Goal: Information Seeking & Learning: Find contact information

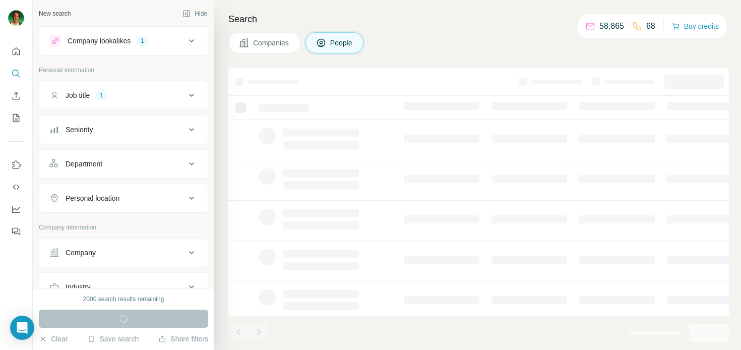
click at [152, 94] on div "Job title 1" at bounding box center [117, 95] width 136 height 10
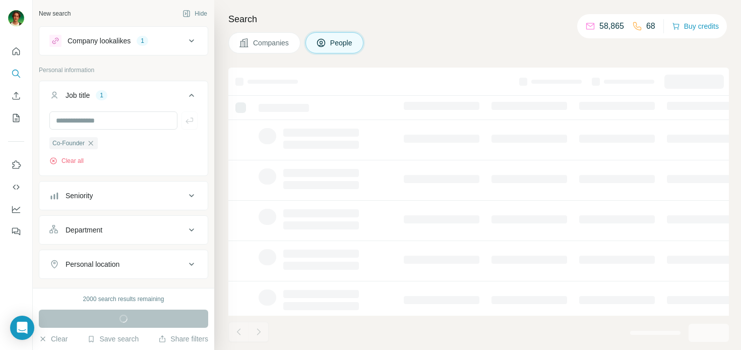
click at [62, 38] on div "Company lookalikes 1" at bounding box center [117, 41] width 136 height 12
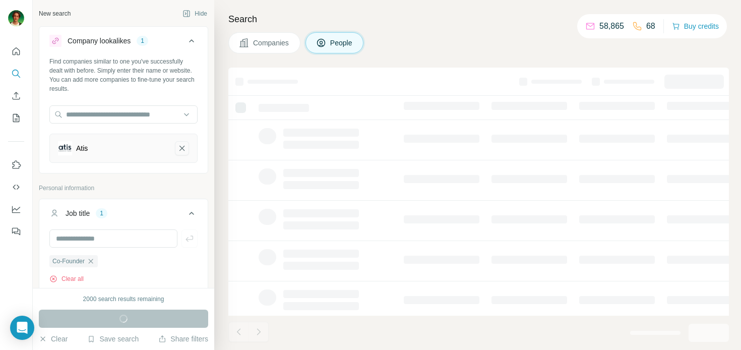
click at [182, 149] on icon "Atis-remove-button" at bounding box center [182, 148] width 9 height 10
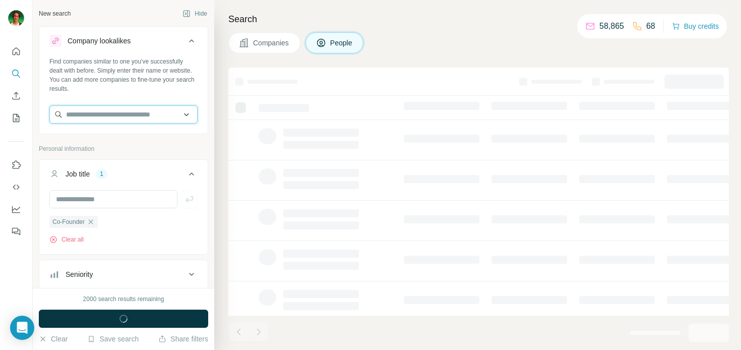
click at [122, 112] on input "text" at bounding box center [123, 114] width 148 height 18
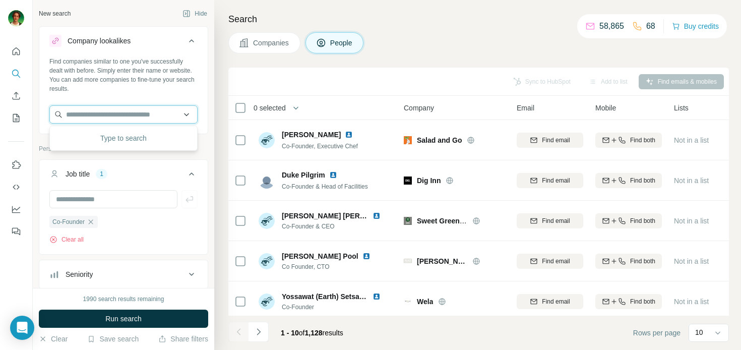
click at [103, 113] on input "text" at bounding box center [123, 114] width 148 height 18
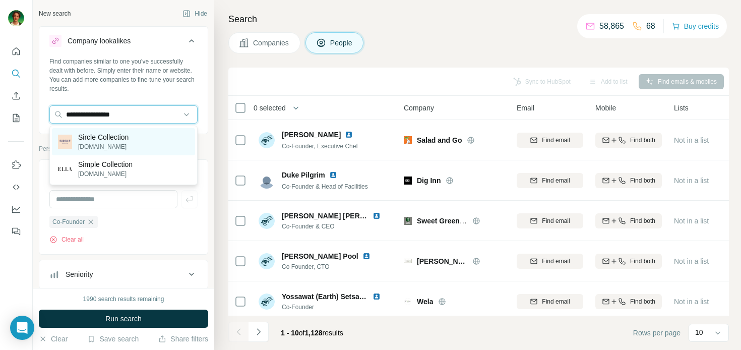
type input "**********"
click at [114, 141] on p "Sircle Collection" at bounding box center [103, 137] width 50 height 10
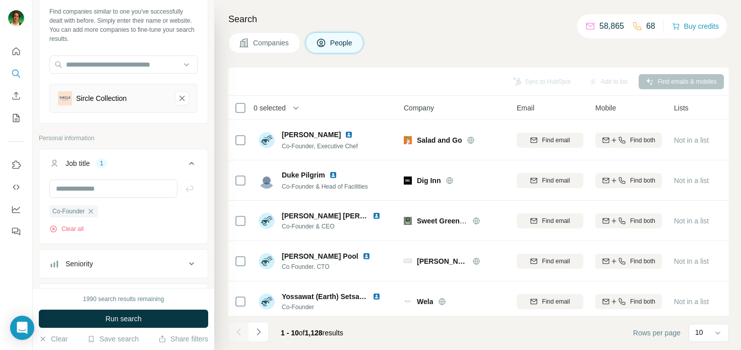
scroll to position [57, 0]
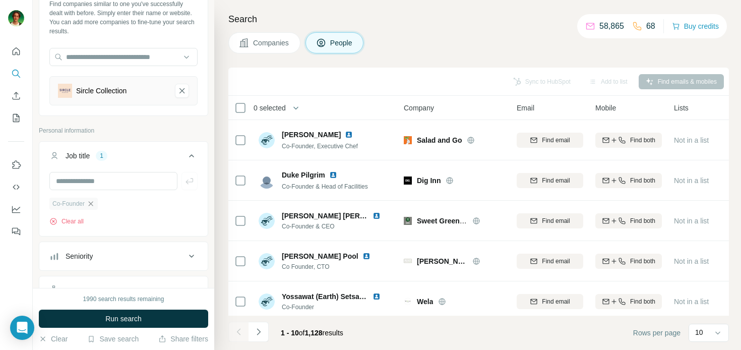
click at [92, 205] on icon "button" at bounding box center [91, 203] width 5 height 5
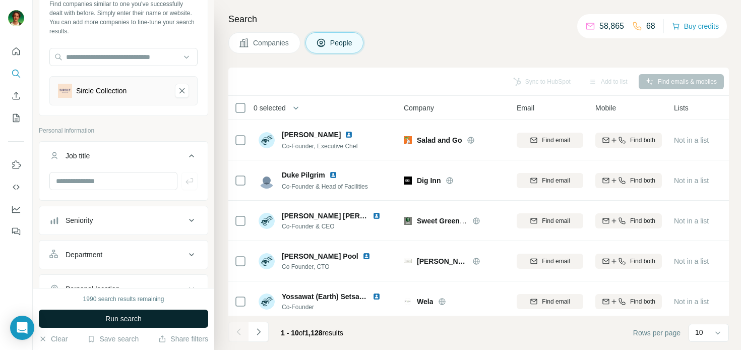
click at [137, 320] on span "Run search" at bounding box center [123, 319] width 36 height 10
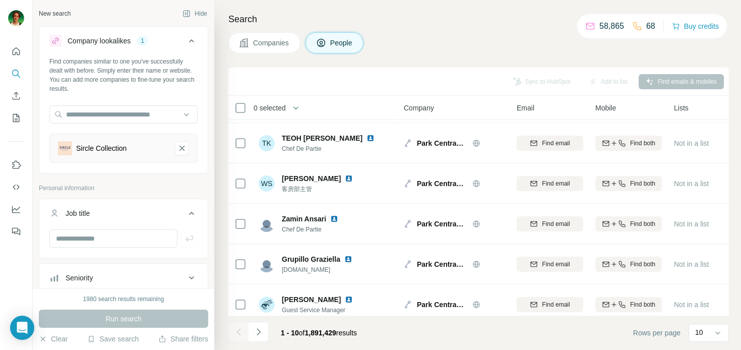
click at [294, 49] on button "Companies" at bounding box center [264, 42] width 72 height 21
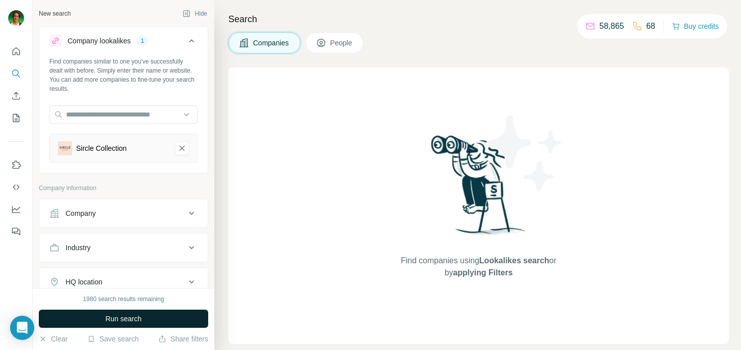
click at [162, 320] on button "Run search" at bounding box center [123, 319] width 169 height 18
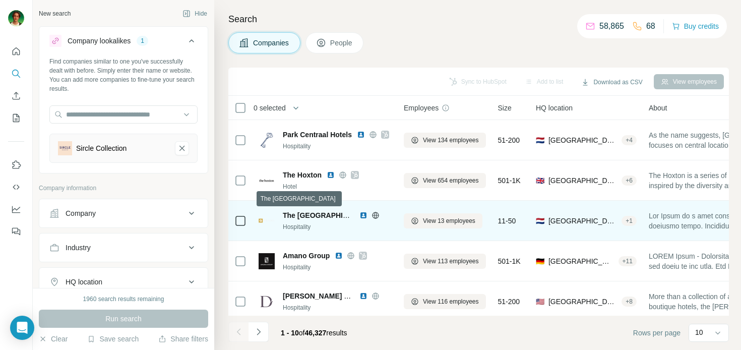
click at [323, 214] on span "The Albus Hotel Amsterdam City Centre" at bounding box center [328, 215] width 90 height 8
copy span "The Albus Hotel Amsterdam City Centre"
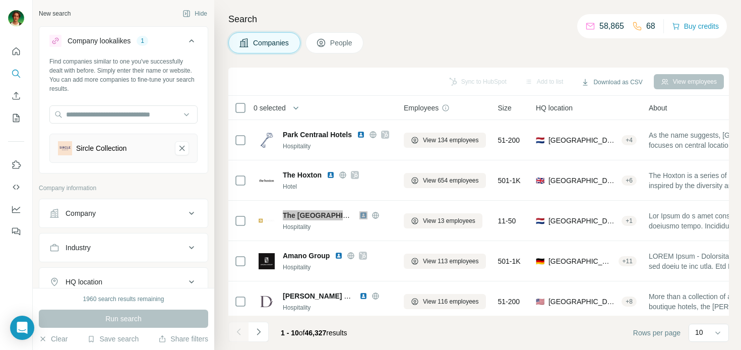
scroll to position [37, 0]
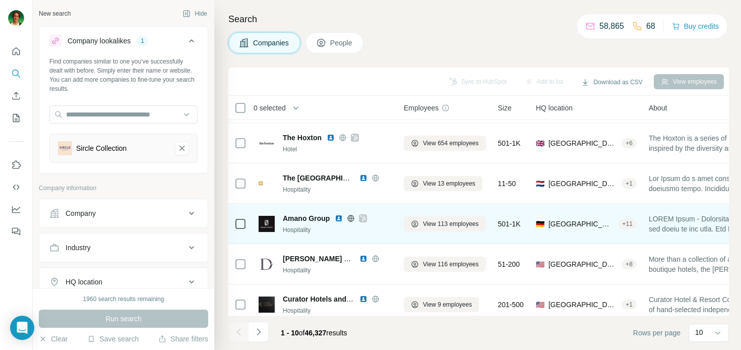
click at [301, 215] on span "Amano Group" at bounding box center [306, 218] width 47 height 10
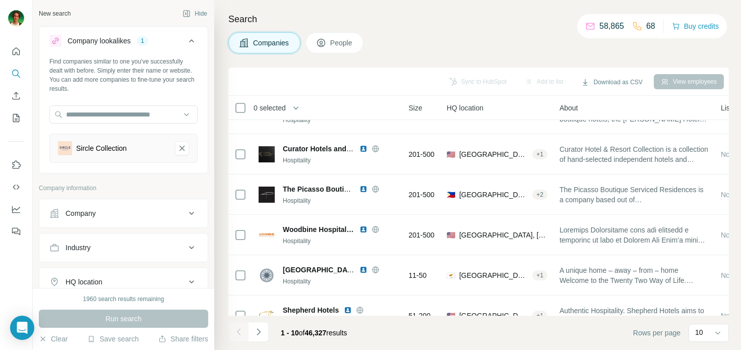
scroll to position [189, 89]
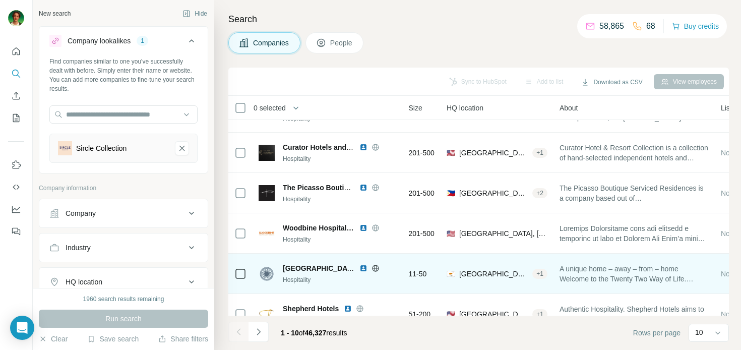
click at [339, 268] on span "Gate22 Boutique Hotel" at bounding box center [321, 268] width 76 height 8
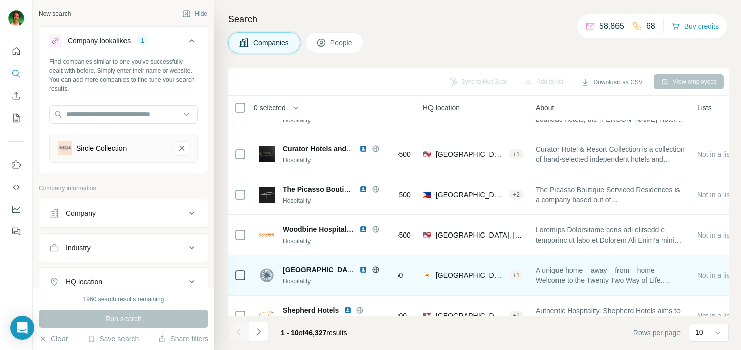
click at [304, 271] on span "Gate22 Boutique Hotel" at bounding box center [321, 270] width 76 height 8
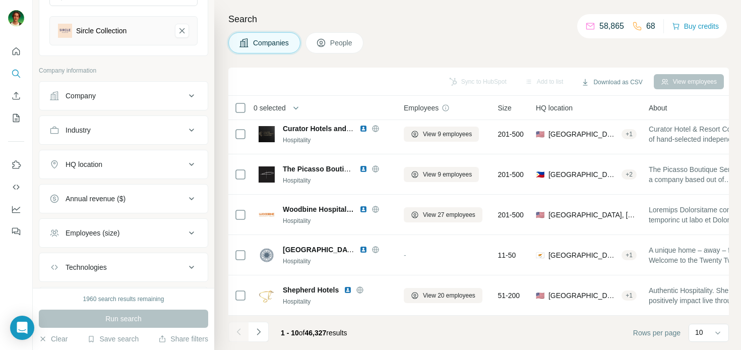
scroll to position [111, 0]
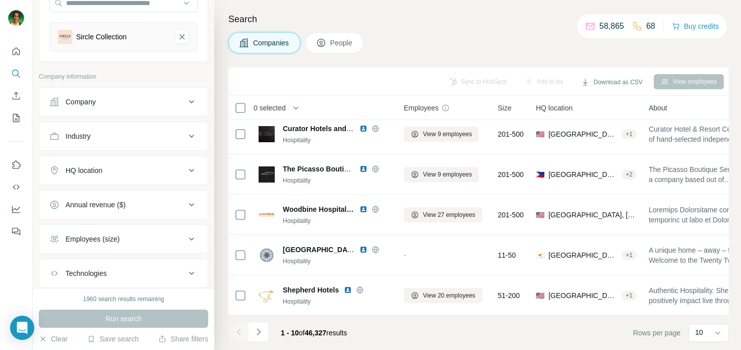
click at [106, 173] on div "HQ location" at bounding box center [117, 170] width 136 height 10
click at [116, 202] on input "text" at bounding box center [123, 196] width 148 height 18
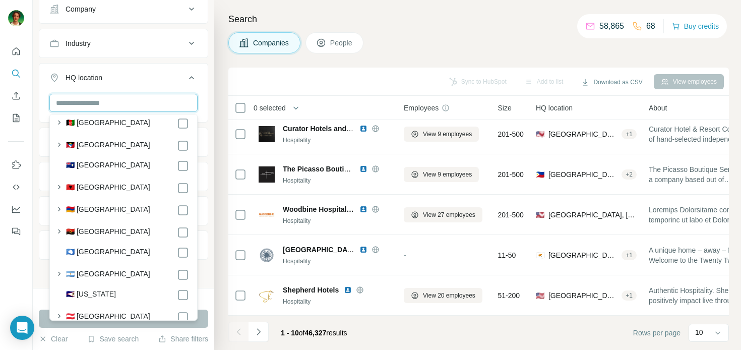
scroll to position [24, 0]
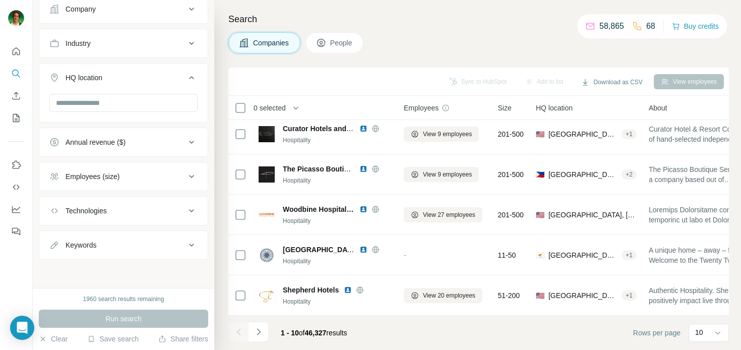
click at [483, 55] on div "Search Companies People Sync to HubSpot Add to list Download as CSV View employ…" at bounding box center [477, 175] width 527 height 350
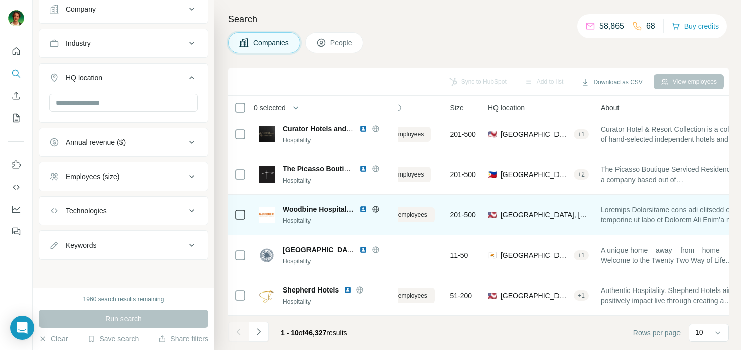
scroll to position [208, 50]
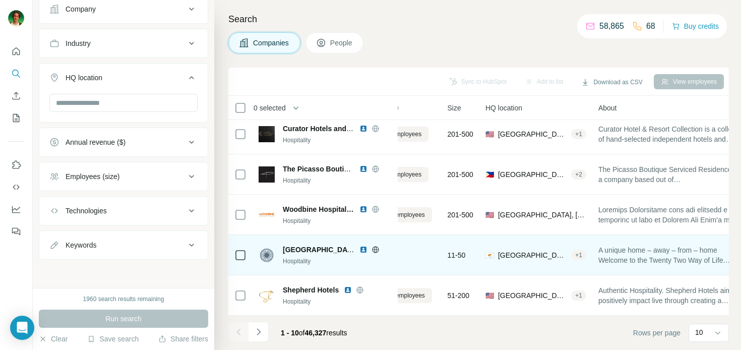
click at [316, 249] on span "Gate22 Boutique Hotel" at bounding box center [321, 250] width 76 height 8
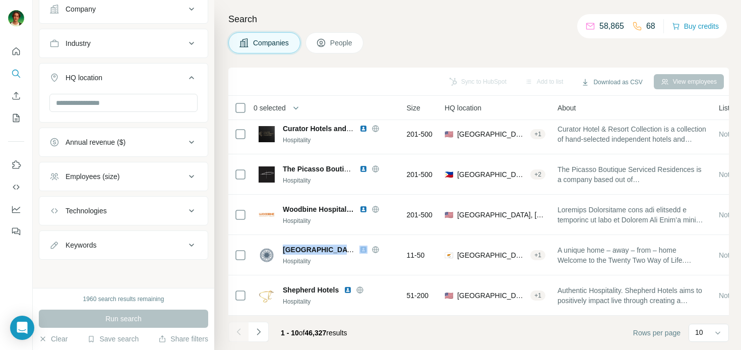
scroll to position [208, 94]
click at [258, 334] on icon "Navigate to next page" at bounding box center [259, 332] width 10 height 10
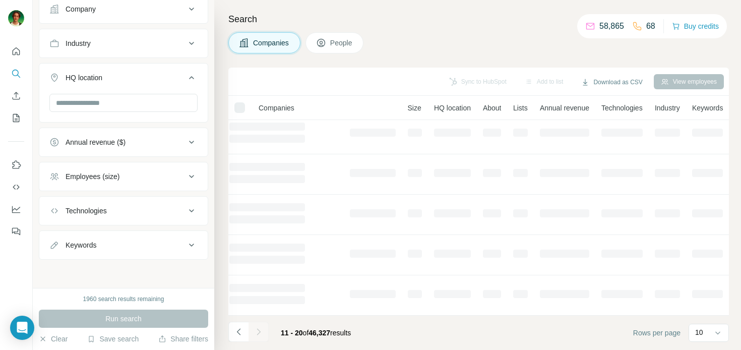
scroll to position [208, 74]
click at [234, 333] on icon "Navigate to previous page" at bounding box center [239, 332] width 10 height 10
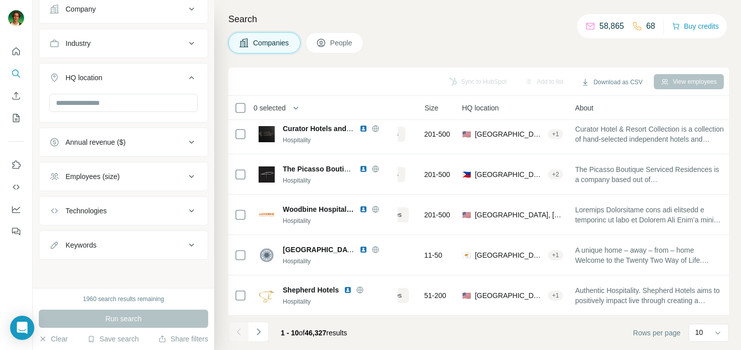
click at [272, 329] on div "1 - 10 of 46,327 results" at bounding box center [291, 333] width 127 height 22
click at [263, 331] on icon "Navigate to next page" at bounding box center [259, 332] width 10 height 10
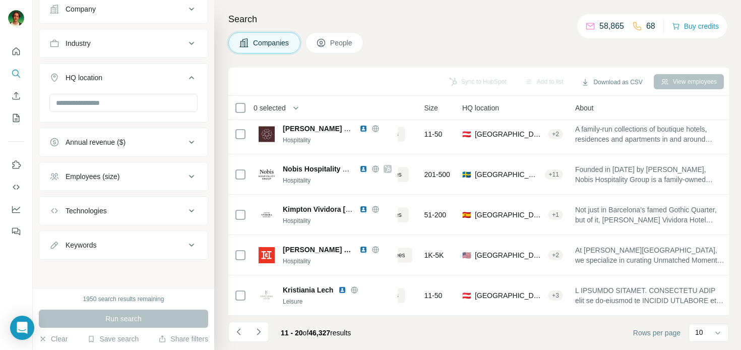
click at [256, 331] on icon "Navigate to next page" at bounding box center [259, 332] width 10 height 10
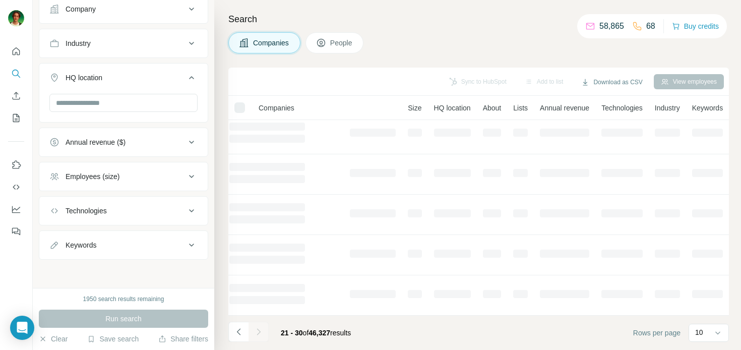
scroll to position [208, 0]
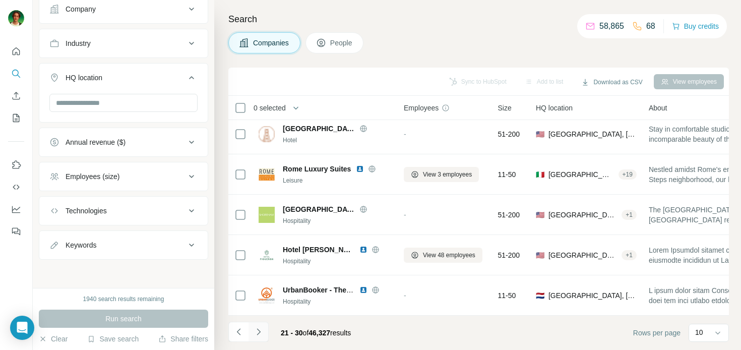
click at [262, 331] on icon "Navigate to next page" at bounding box center [259, 332] width 10 height 10
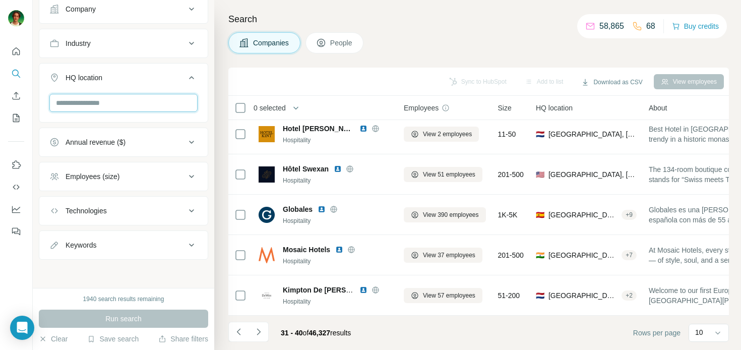
click at [135, 106] on input "text" at bounding box center [123, 103] width 148 height 18
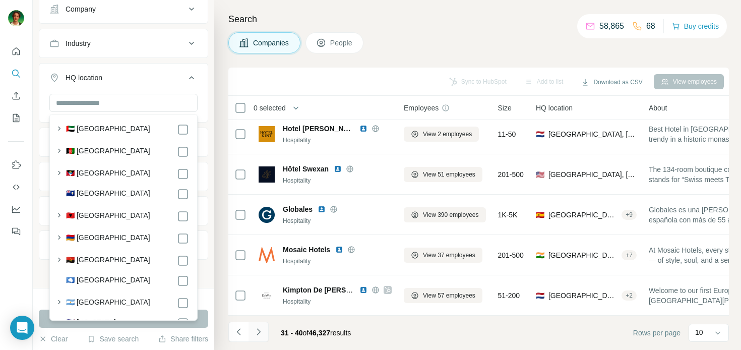
click at [257, 330] on icon "Navigate to next page" at bounding box center [259, 332] width 10 height 10
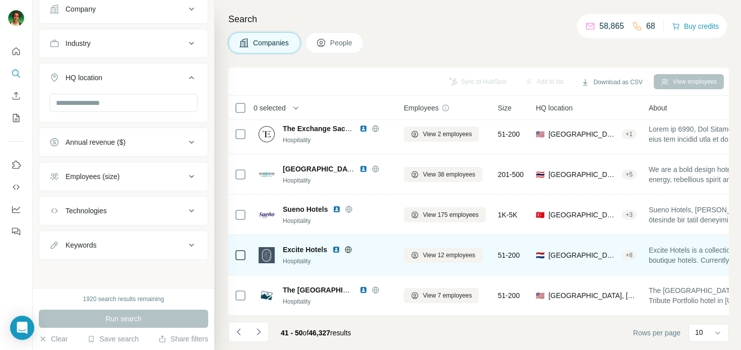
click at [301, 252] on span "Excite Hotels" at bounding box center [305, 250] width 44 height 10
click at [300, 252] on span "Excite Hotels" at bounding box center [305, 250] width 44 height 10
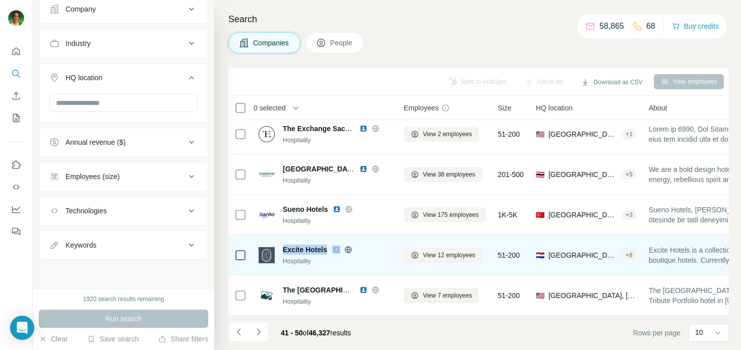
click at [300, 252] on span "Excite Hotels" at bounding box center [305, 250] width 44 height 10
click at [432, 253] on span "View 12 employees" at bounding box center [449, 255] width 52 height 9
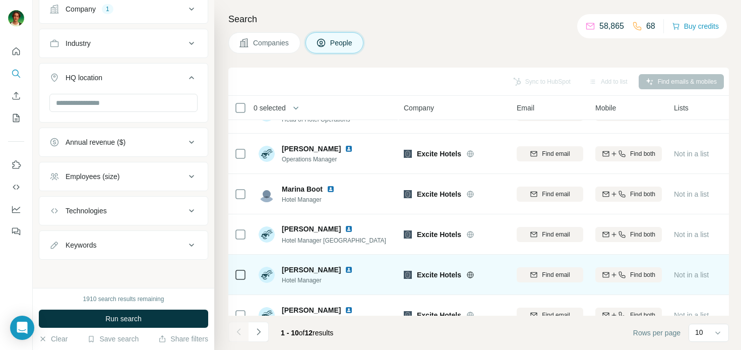
scroll to position [208, 0]
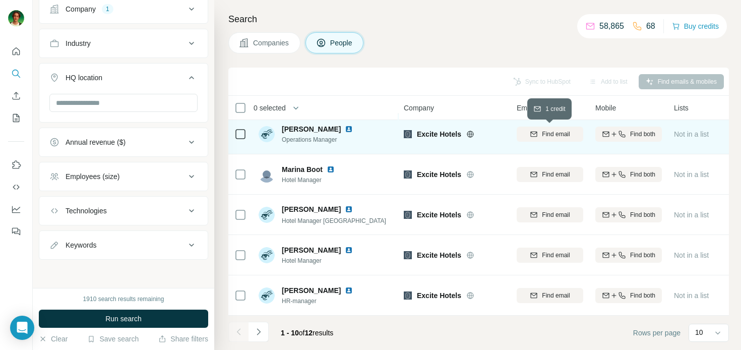
click at [539, 137] on div "Find email" at bounding box center [550, 134] width 67 height 9
